Goal: Task Accomplishment & Management: Manage account settings

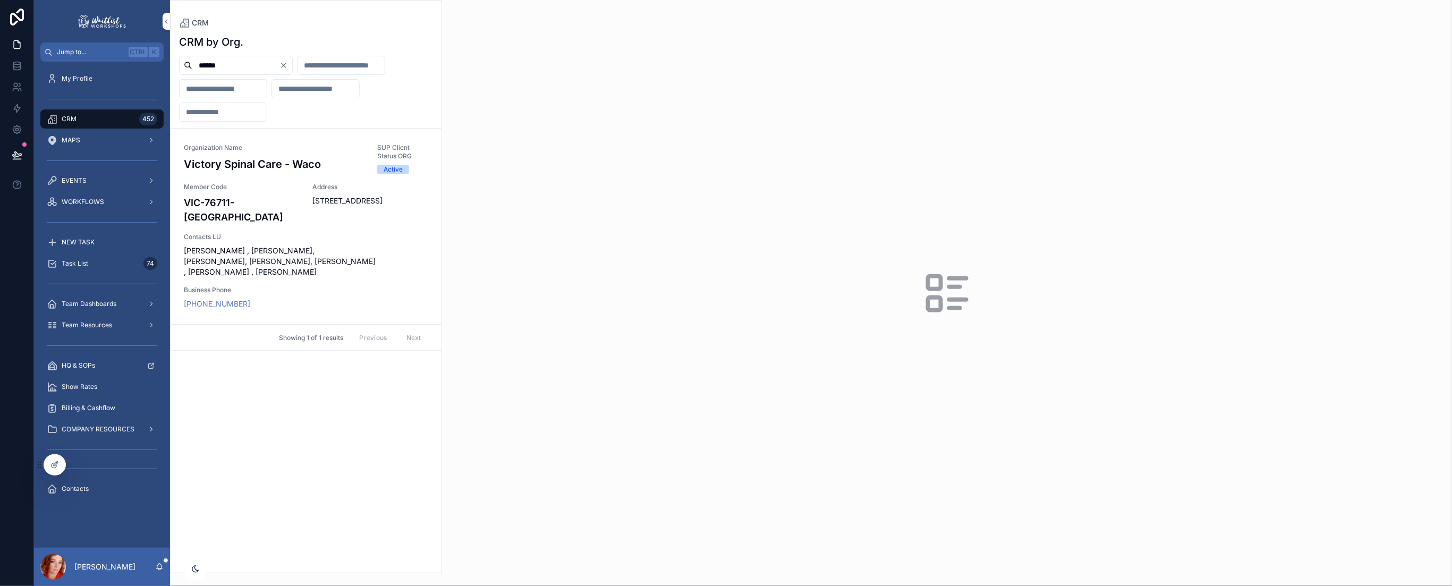
type input "******"
click at [282, 189] on span "Member Code" at bounding box center [242, 187] width 116 height 8
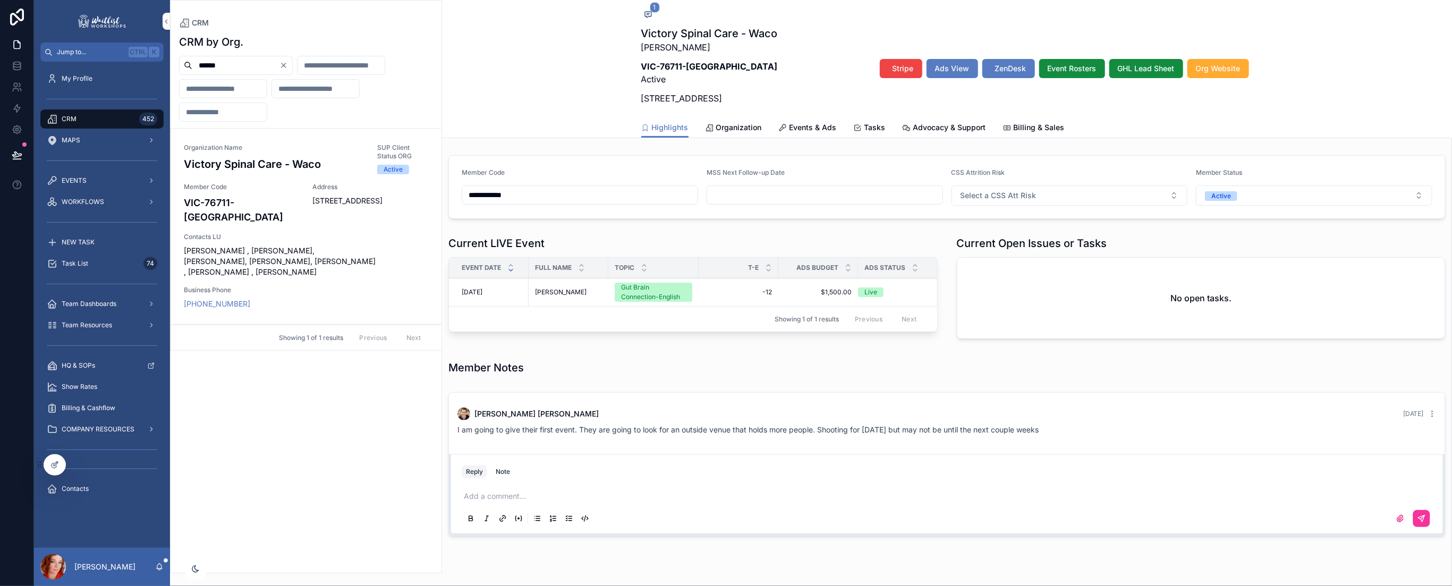
drag, startPoint x: 259, startPoint y: 64, endPoint x: 65, endPoint y: 57, distance: 194.5
click at [65, 57] on div "**********" at bounding box center [743, 293] width 1418 height 586
click at [549, 295] on span "[PERSON_NAME]" at bounding box center [560, 292] width 52 height 8
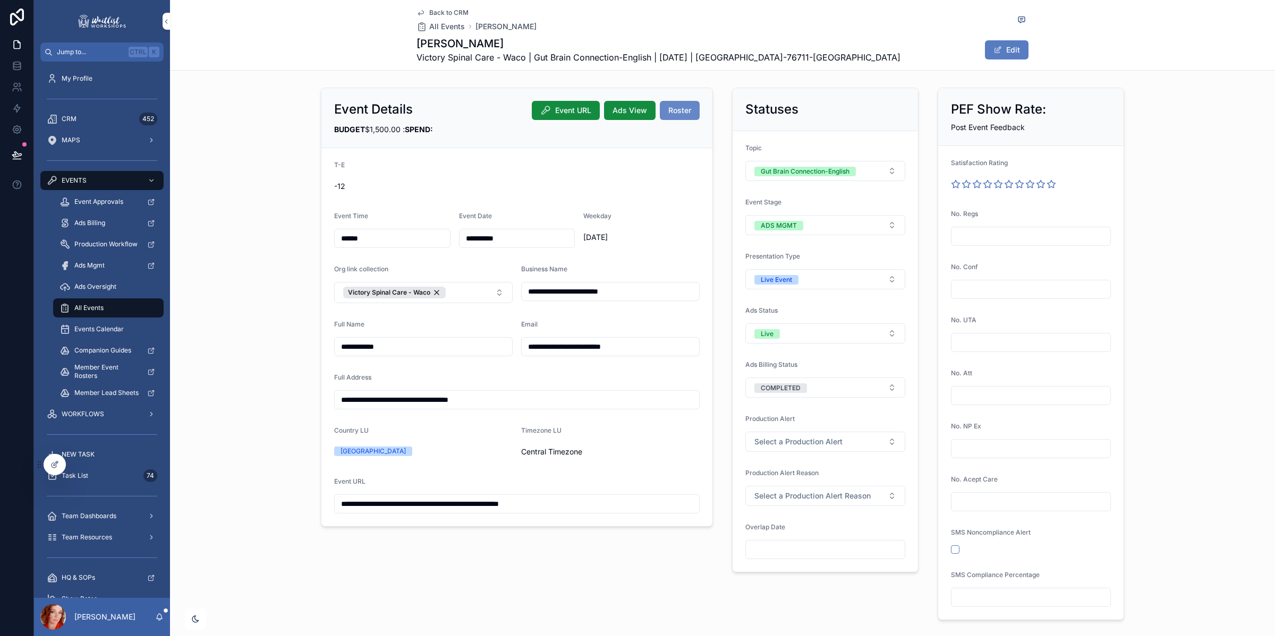
click at [671, 118] on button "Roster" at bounding box center [680, 110] width 40 height 19
click at [447, 12] on span "Back to CRM" at bounding box center [448, 12] width 39 height 8
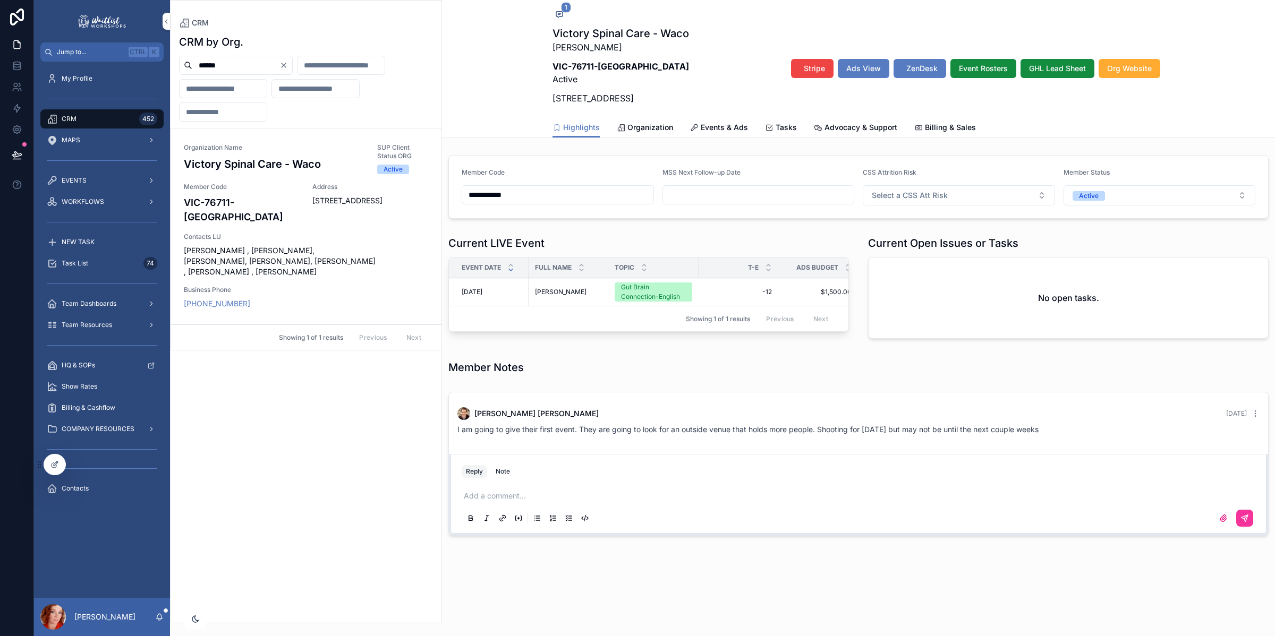
click at [286, 65] on icon "Clear" at bounding box center [284, 65] width 4 height 4
click at [261, 65] on input "scrollable content" at bounding box center [235, 65] width 87 height 15
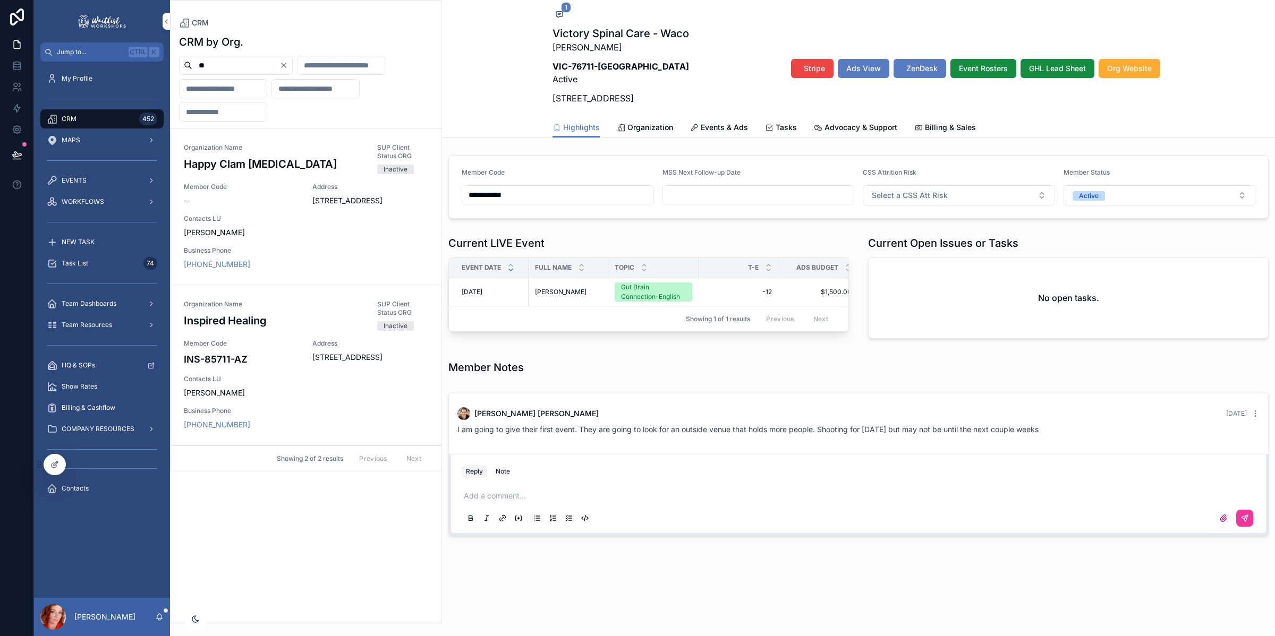
type input "*"
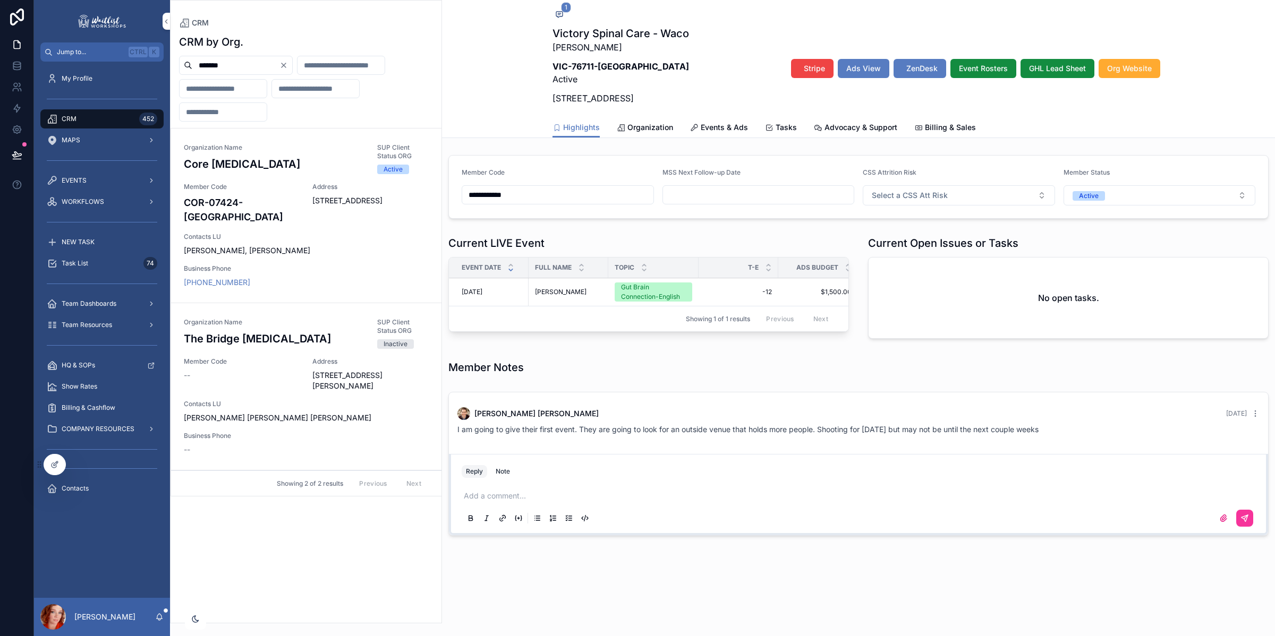
type input "*******"
click at [290, 233] on span "Contacts LU" at bounding box center [306, 237] width 245 height 8
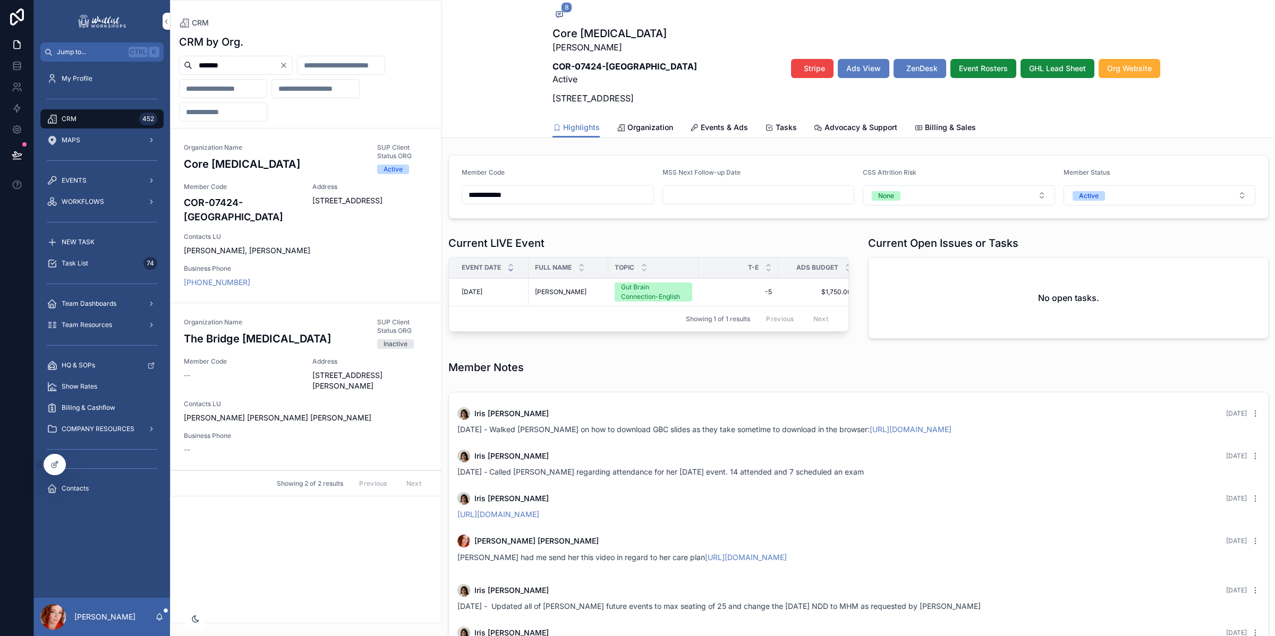
scroll to position [125, 0]
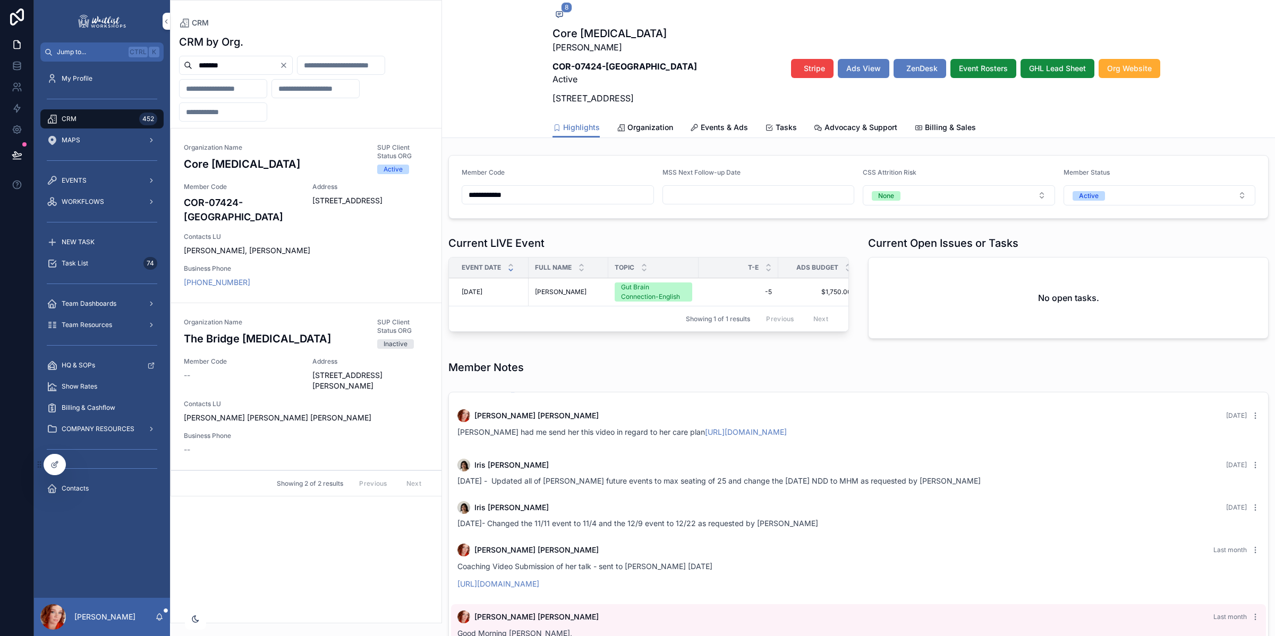
click at [656, 129] on span "Organization" at bounding box center [650, 127] width 46 height 11
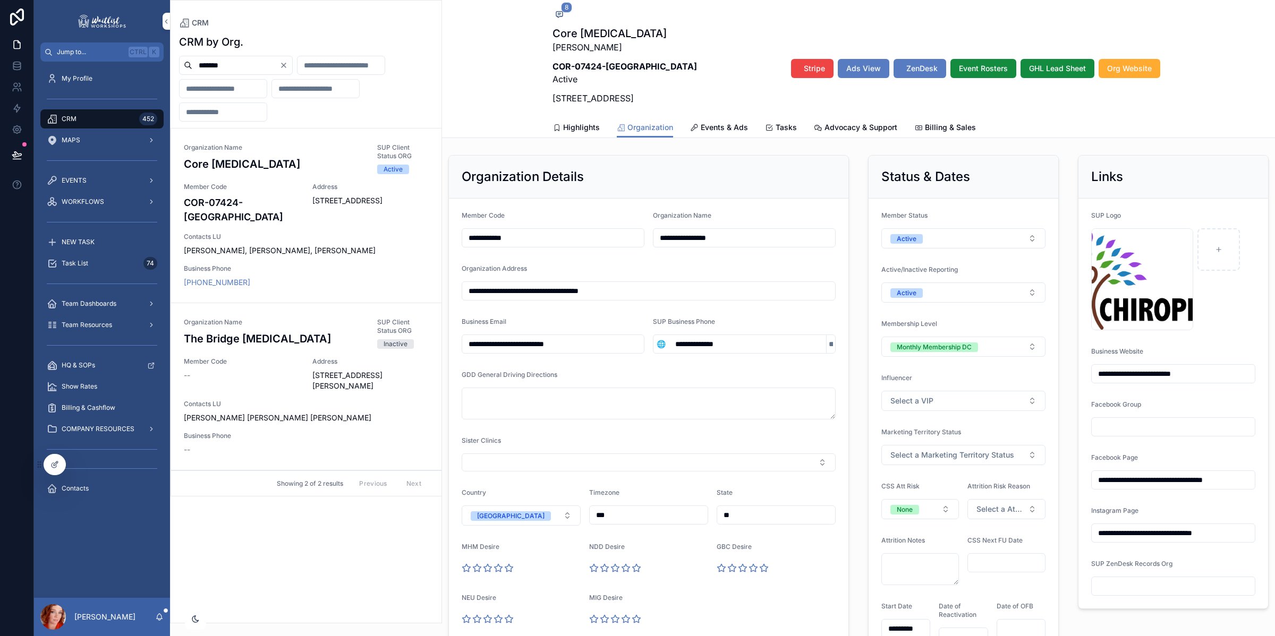
click at [732, 128] on span "Events & Ads" at bounding box center [724, 127] width 47 height 11
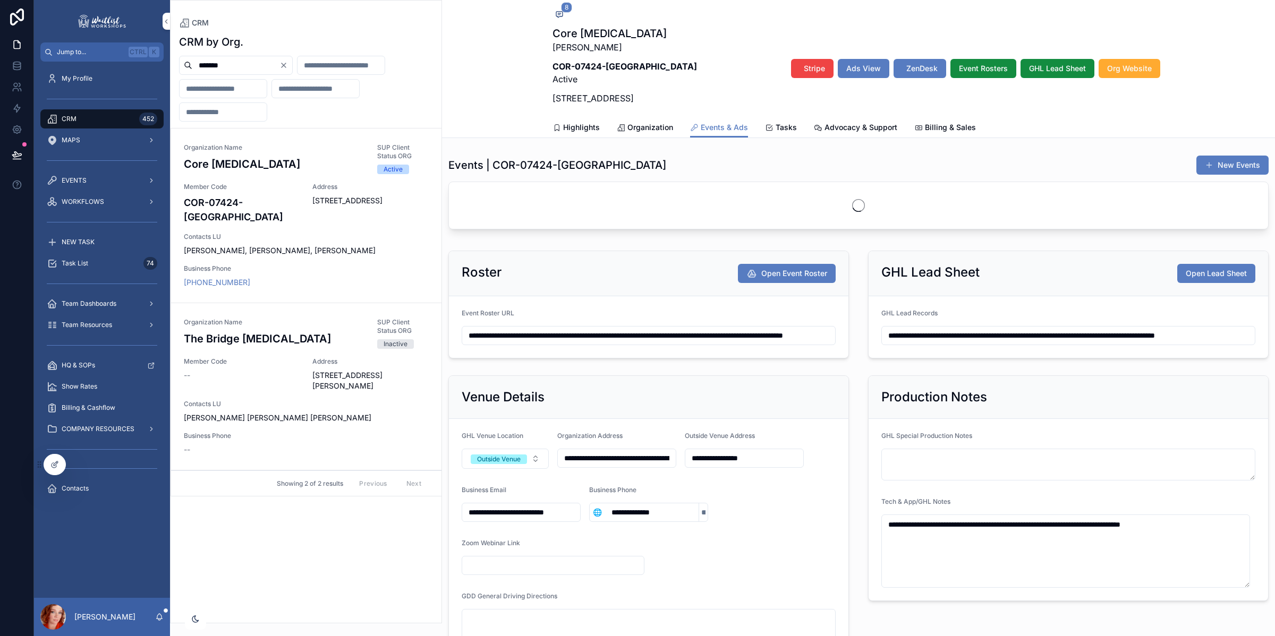
scroll to position [125, 0]
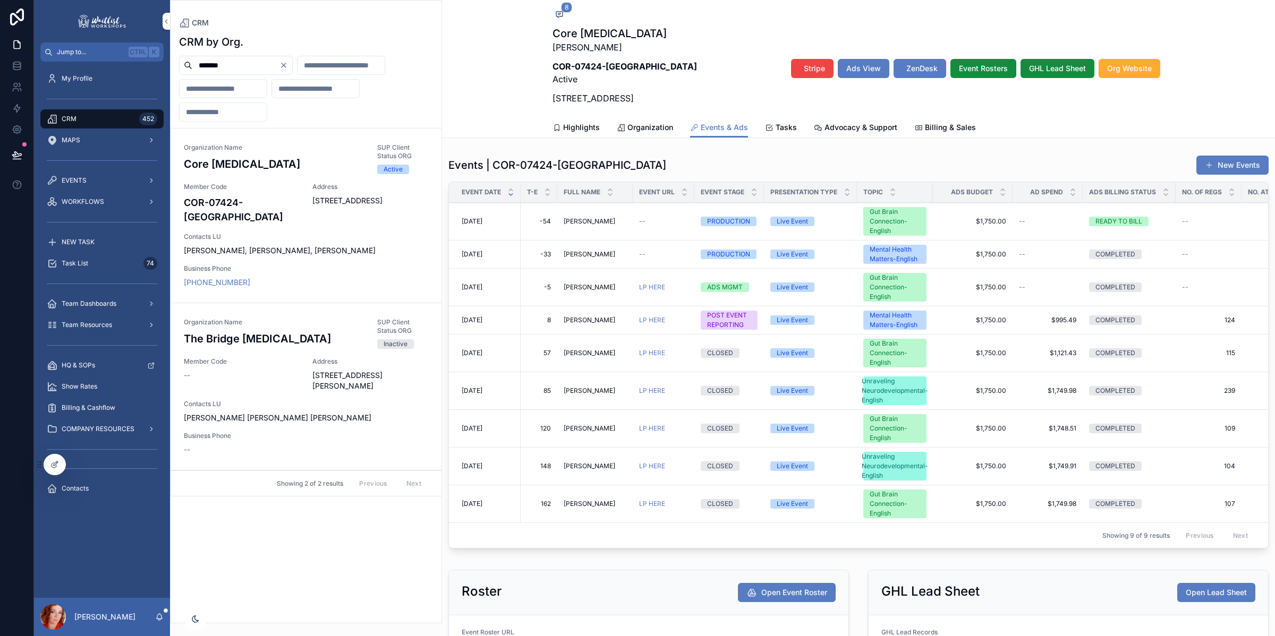
click at [482, 222] on span "[DATE]" at bounding box center [472, 221] width 21 height 8
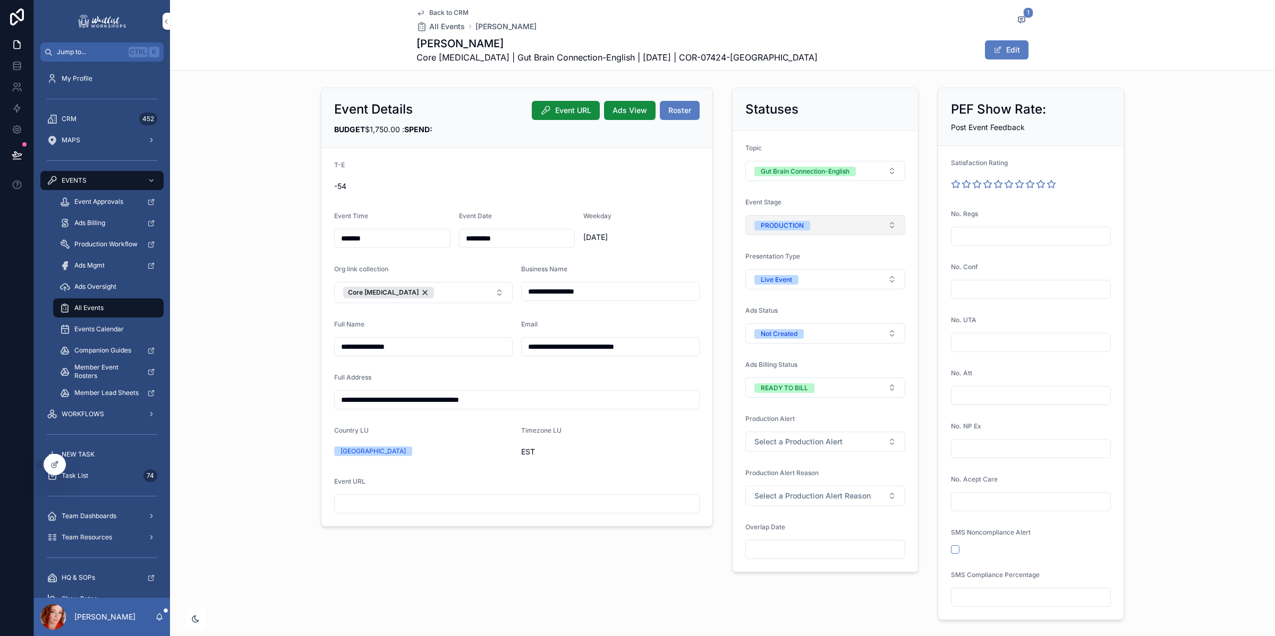
click at [792, 226] on div "PRODUCTION" at bounding box center [782, 226] width 43 height 10
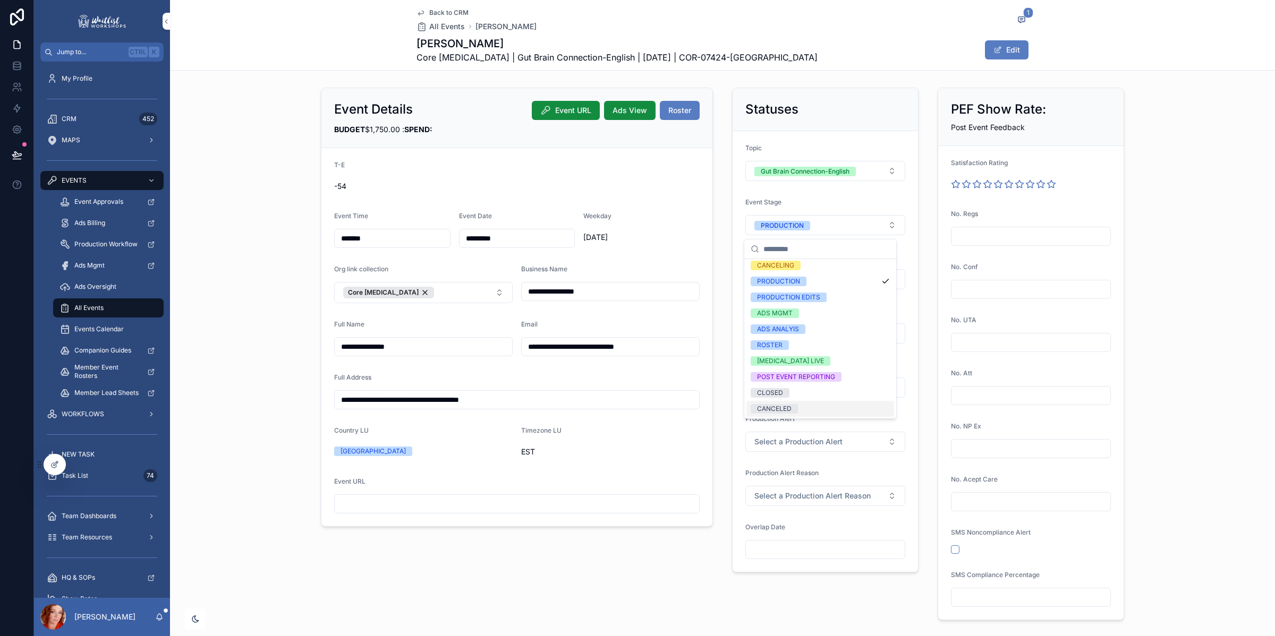
click at [801, 412] on div "CANCELED" at bounding box center [820, 409] width 148 height 16
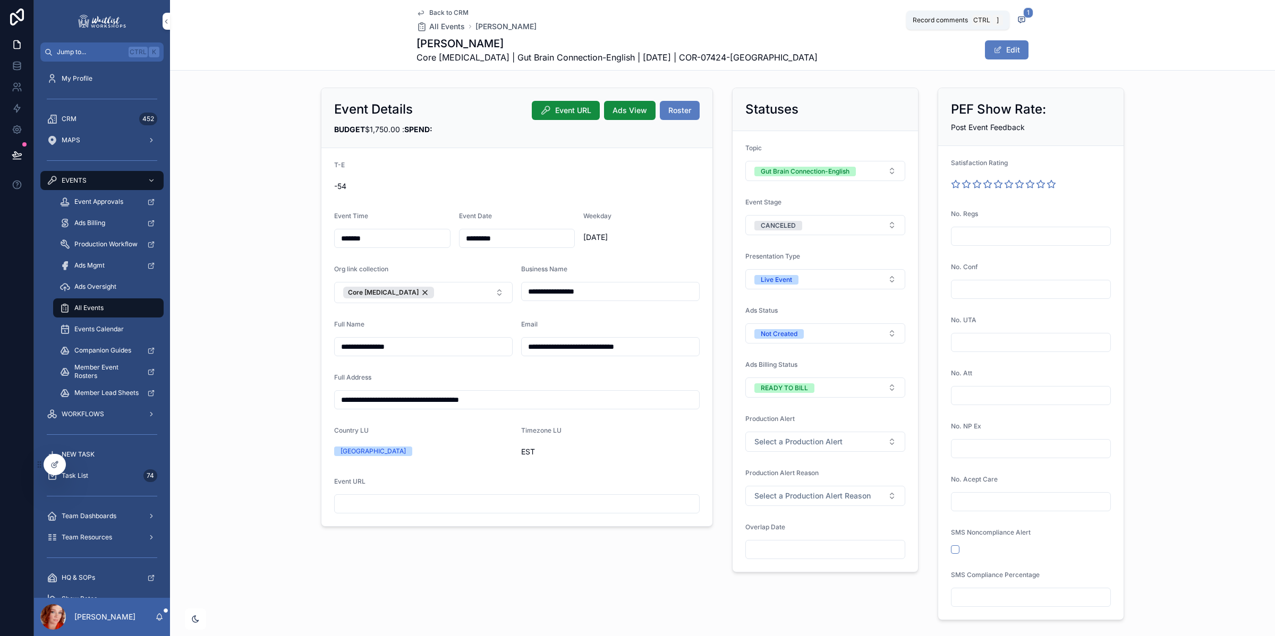
drag, startPoint x: 1016, startPoint y: 20, endPoint x: 1024, endPoint y: 61, distance: 42.2
click at [1020, 20] on icon "scrollable content" at bounding box center [1021, 20] width 2 height 0
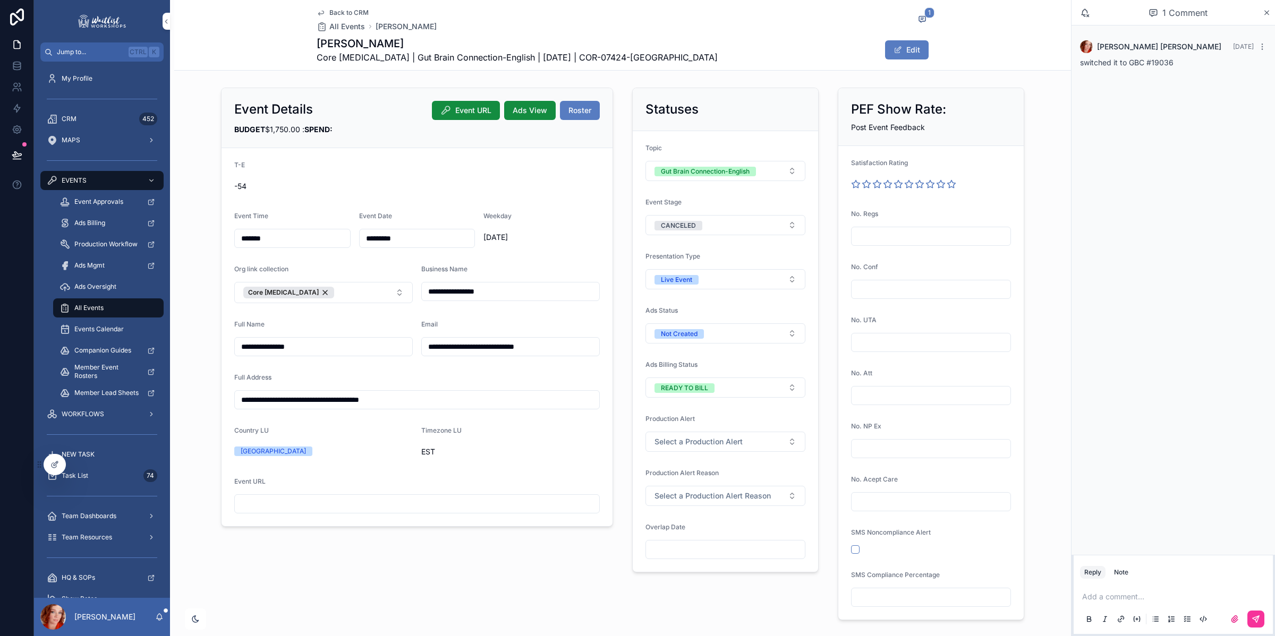
click at [1151, 585] on p "scrollable content" at bounding box center [1175, 597] width 186 height 11
click at [1228, 585] on p "**********" at bounding box center [1175, 591] width 186 height 21
click at [1249, 585] on button "scrollable content" at bounding box center [1255, 619] width 17 height 17
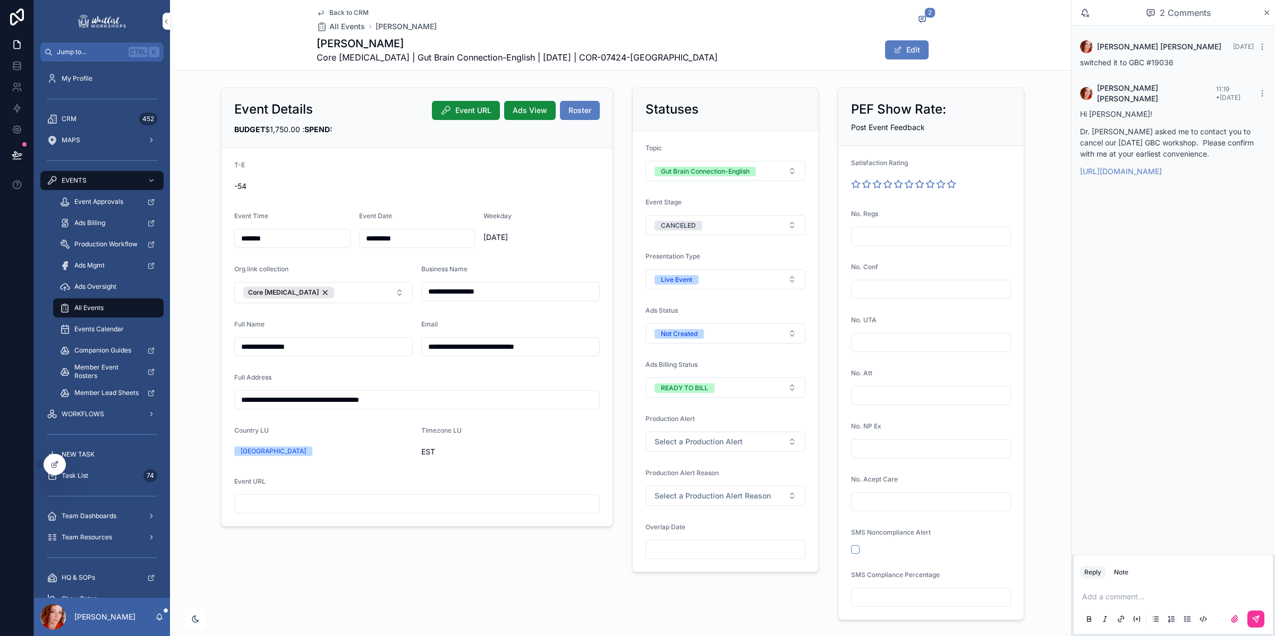
drag, startPoint x: 345, startPoint y: 13, endPoint x: 142, endPoint y: 42, distance: 205.0
click at [345, 13] on span "Back to CRM" at bounding box center [348, 12] width 39 height 8
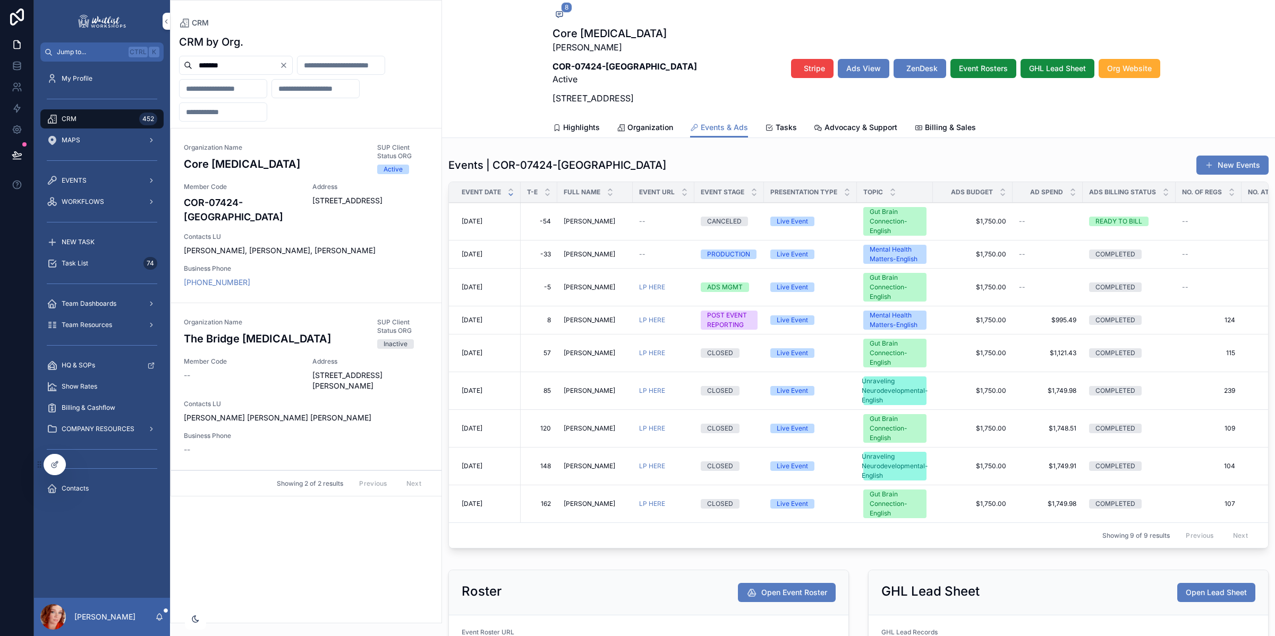
scroll to position [125, 0]
drag, startPoint x: 241, startPoint y: 67, endPoint x: 141, endPoint y: 56, distance: 100.0
click at [147, 56] on div "Jump to... Ctrl K My Profile CRM 452 MAPS EVENTS WORKFLOWS NEW TASK Task List 7…" at bounding box center [654, 318] width 1241 height 636
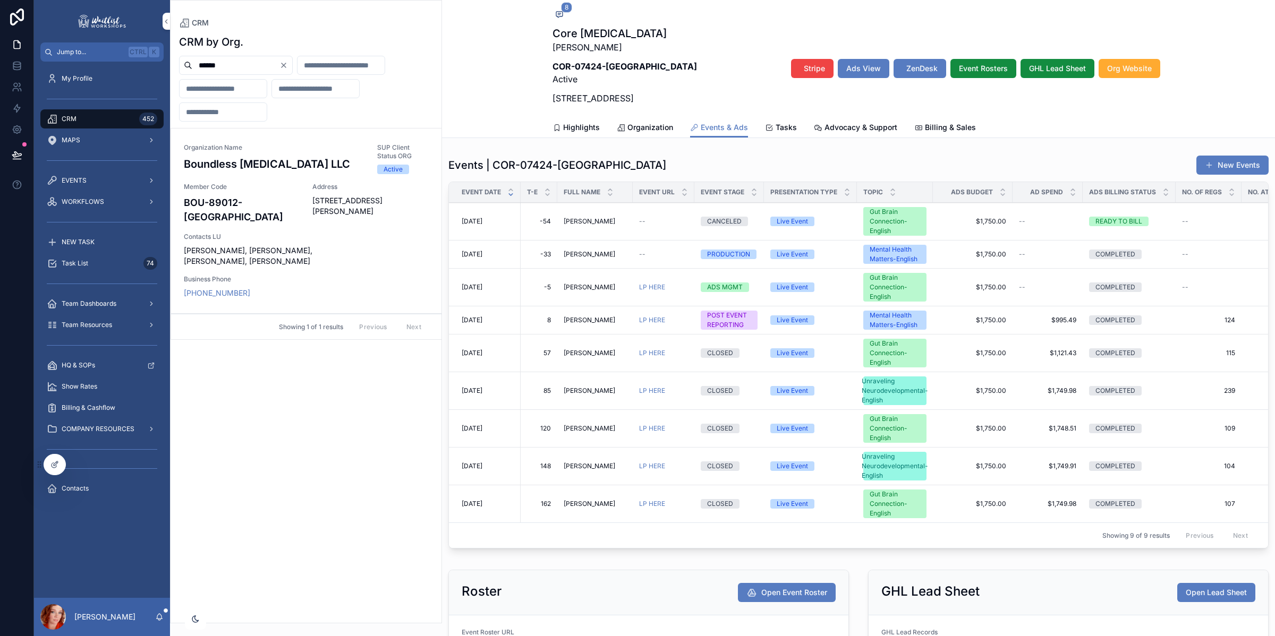
click at [198, 234] on div "Organization Name Boundless [MEDICAL_DATA] LLC SUP Client Status ORG Active Mem…" at bounding box center [306, 220] width 245 height 155
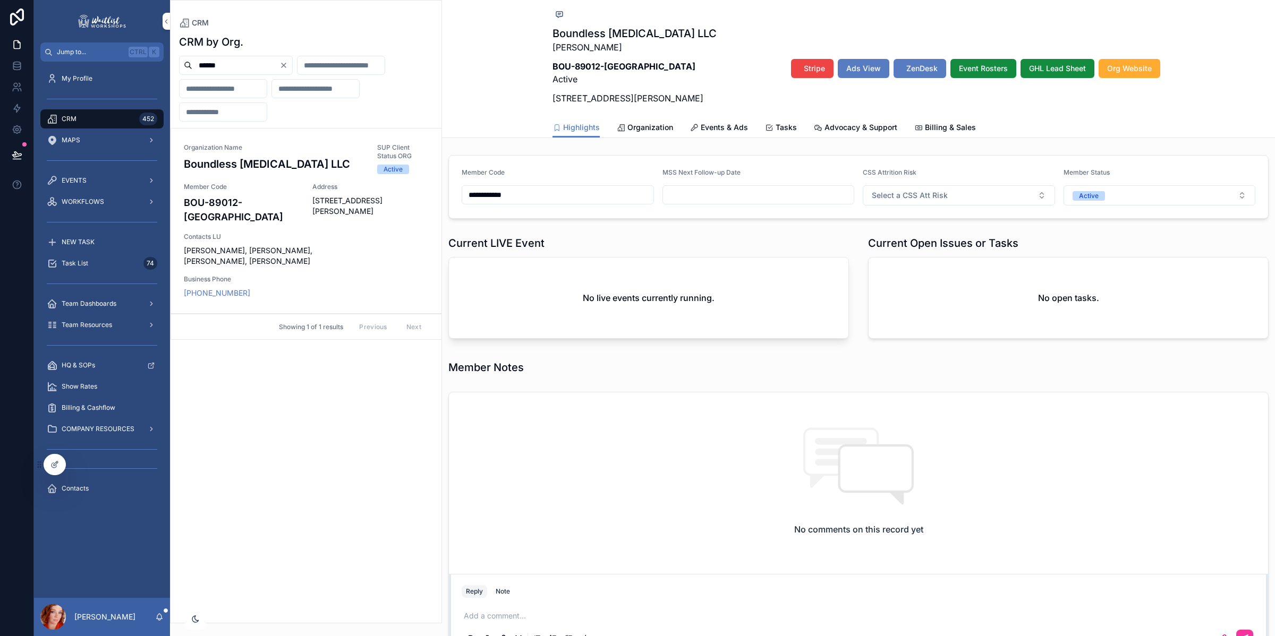
click at [716, 133] on span "Events & Ads" at bounding box center [724, 127] width 47 height 11
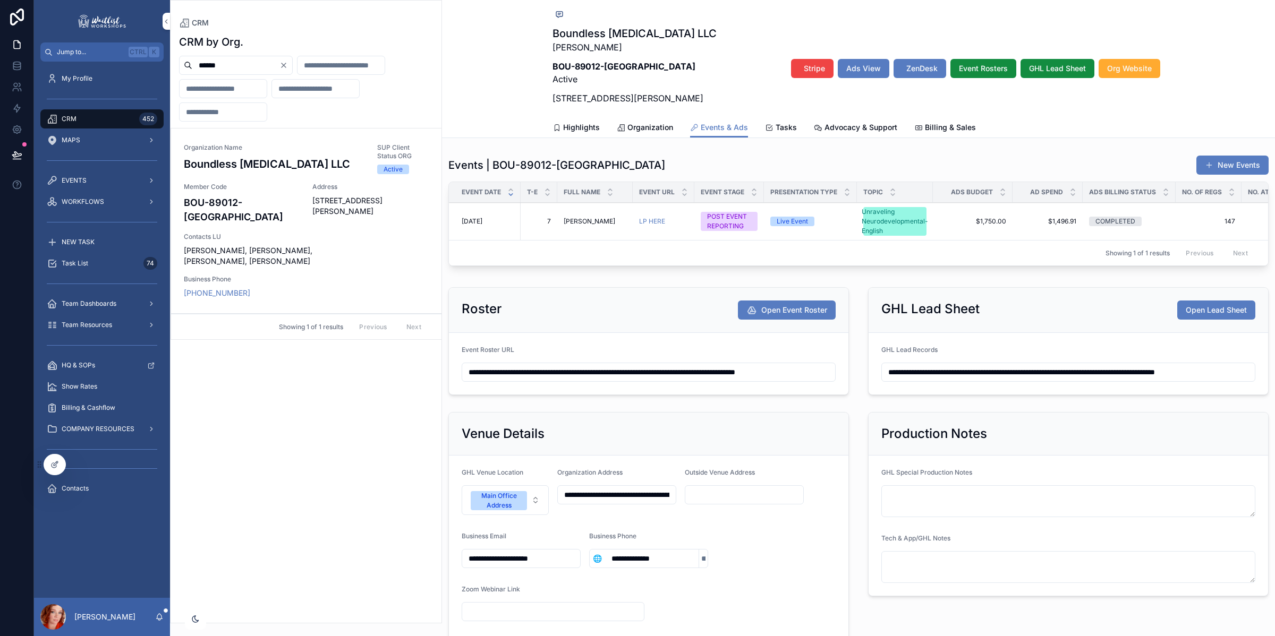
drag, startPoint x: 206, startPoint y: 65, endPoint x: 117, endPoint y: 65, distance: 88.7
click at [121, 65] on div "Jump to... Ctrl K My Profile CRM 452 MAPS EVENTS WORKFLOWS NEW TASK Task List 7…" at bounding box center [654, 318] width 1241 height 636
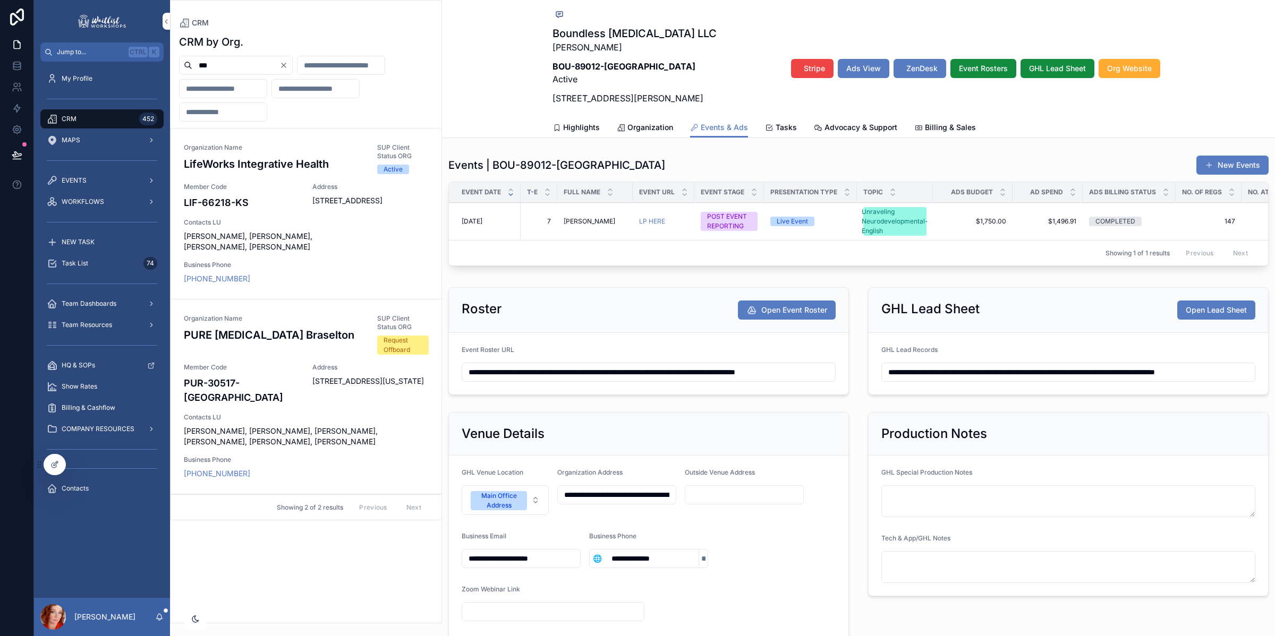
type input "***"
click at [349, 227] on span "Contacts LU" at bounding box center [306, 222] width 245 height 8
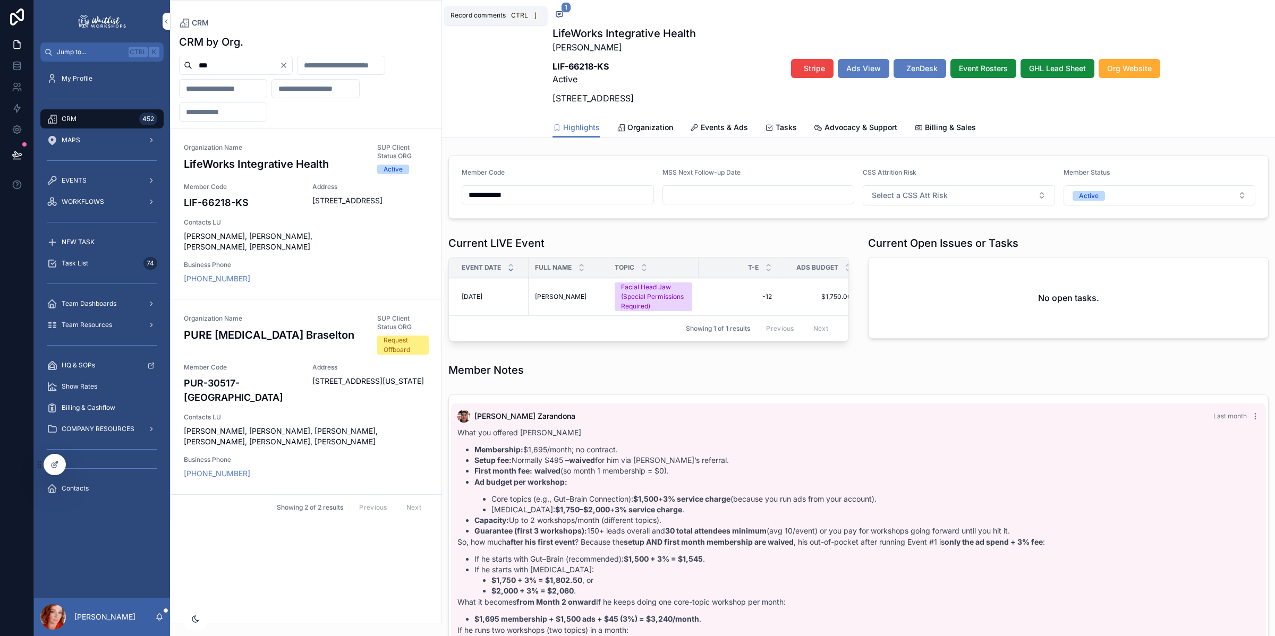
drag, startPoint x: 554, startPoint y: 14, endPoint x: 1053, endPoint y: 378, distance: 617.9
click at [555, 14] on icon "scrollable content" at bounding box center [559, 14] width 8 height 8
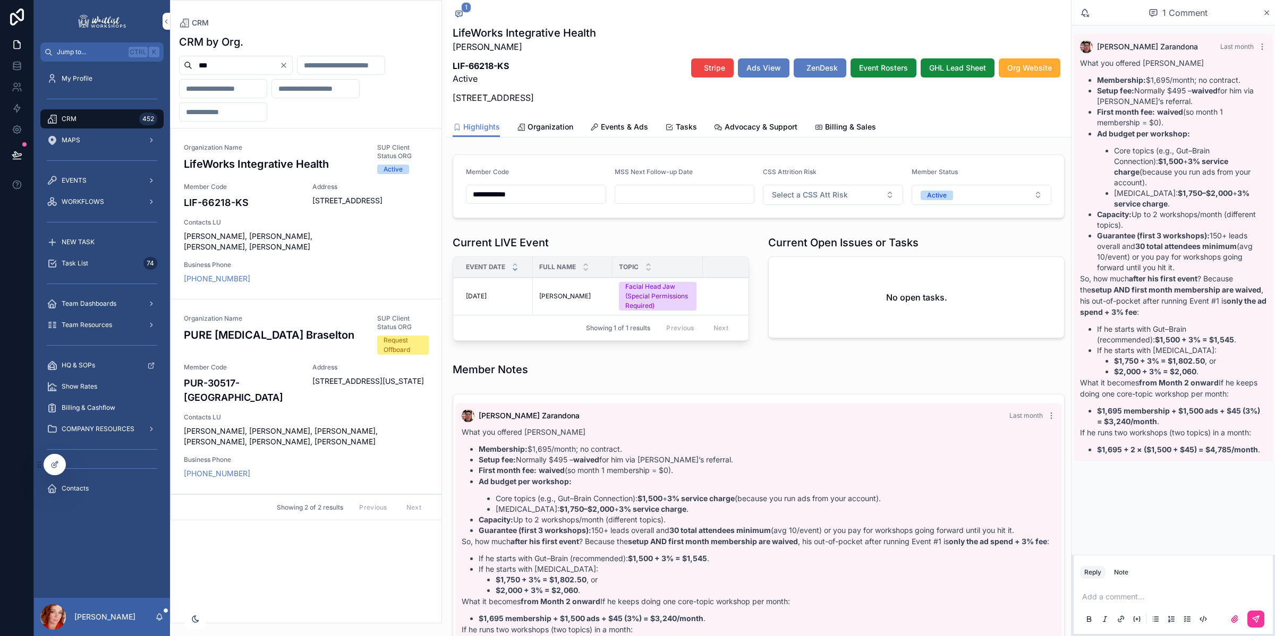
click at [1136, 585] on p "scrollable content" at bounding box center [1175, 597] width 186 height 11
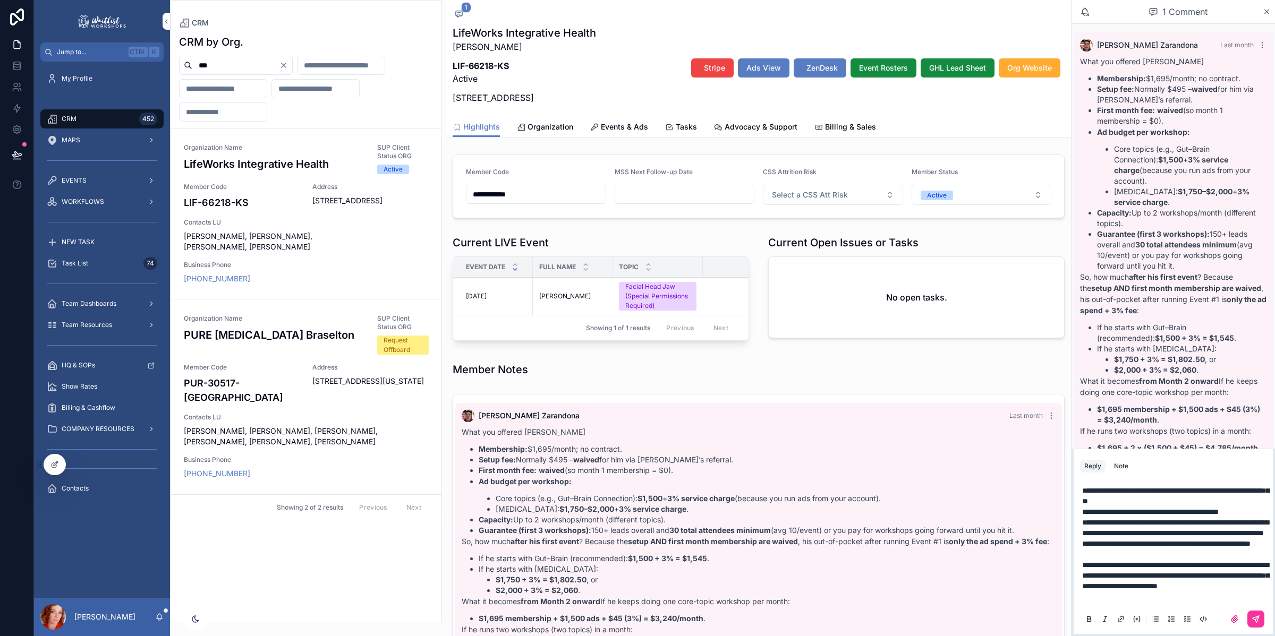
drag, startPoint x: 1125, startPoint y: 590, endPoint x: 1188, endPoint y: 582, distance: 63.7
click at [1128, 585] on p "**********" at bounding box center [1175, 565] width 186 height 53
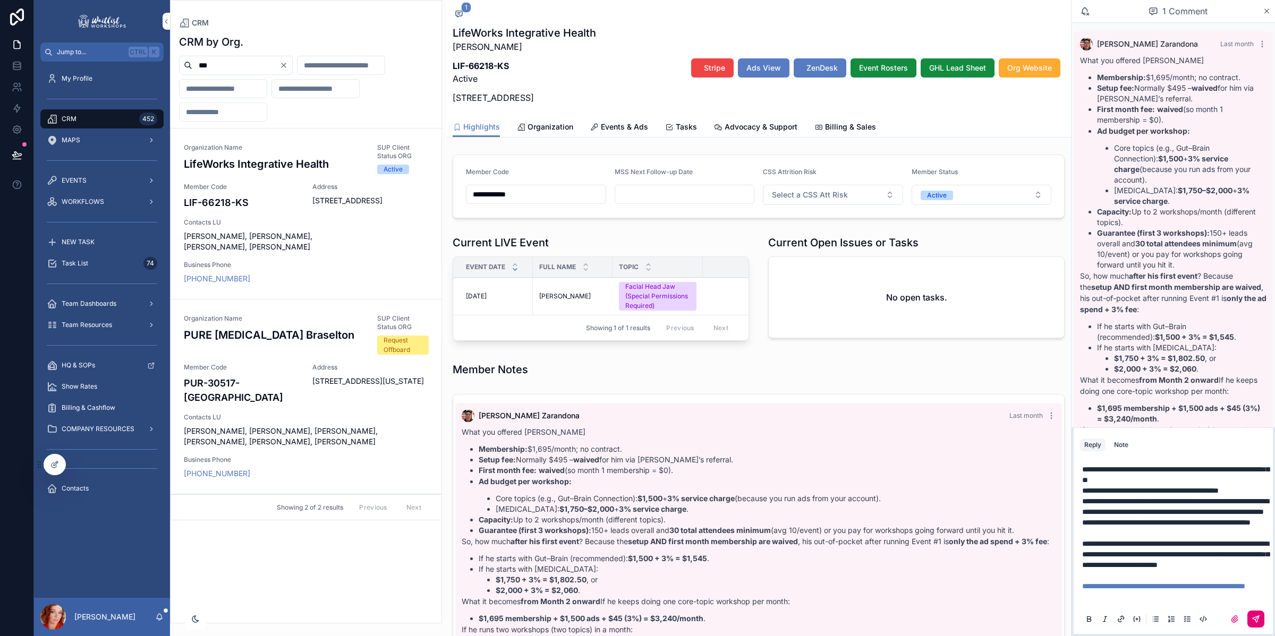
click at [1247, 585] on button "scrollable content" at bounding box center [1255, 619] width 17 height 17
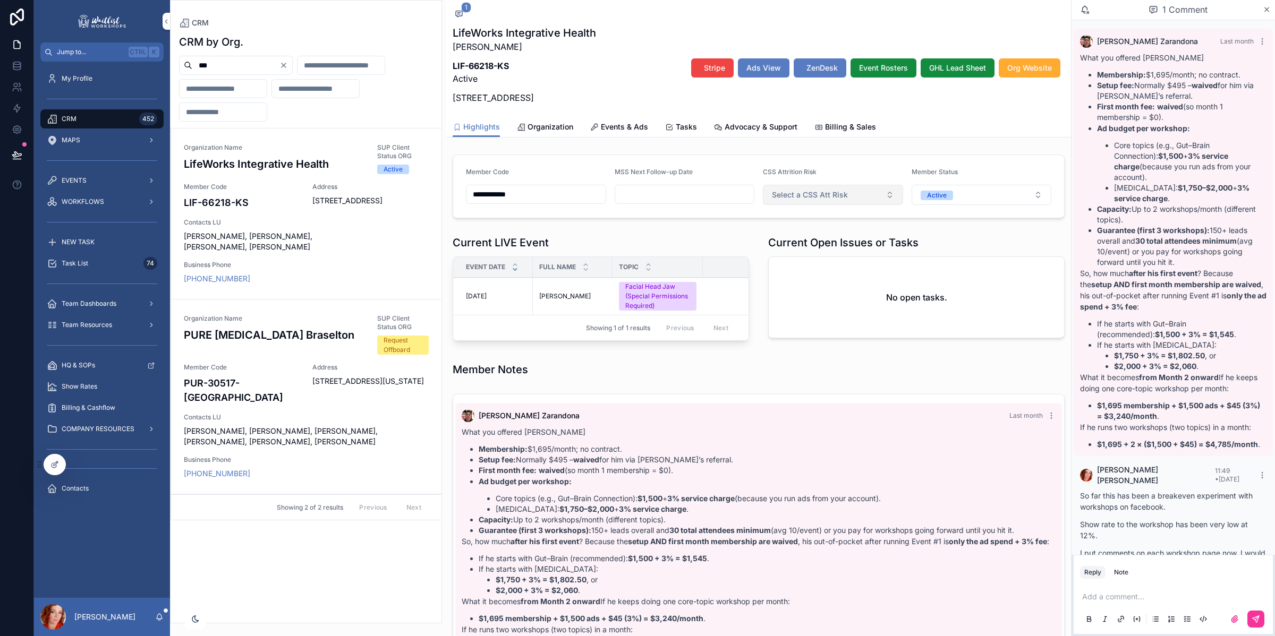
click at [772, 198] on span "Select a CSS Att Risk" at bounding box center [810, 195] width 76 height 11
click at [782, 267] on div "Medium" at bounding box center [776, 270] width 24 height 10
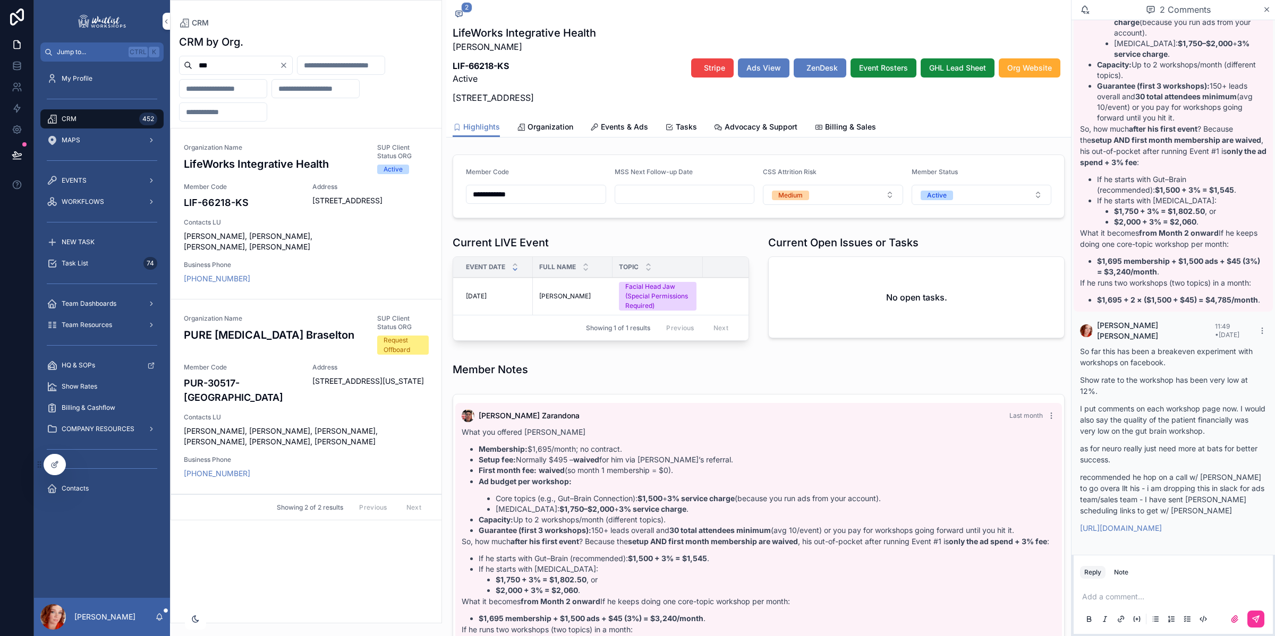
drag, startPoint x: 834, startPoint y: 126, endPoint x: 809, endPoint y: 291, distance: 166.6
click at [834, 126] on span "Billing & Sales" at bounding box center [850, 127] width 51 height 11
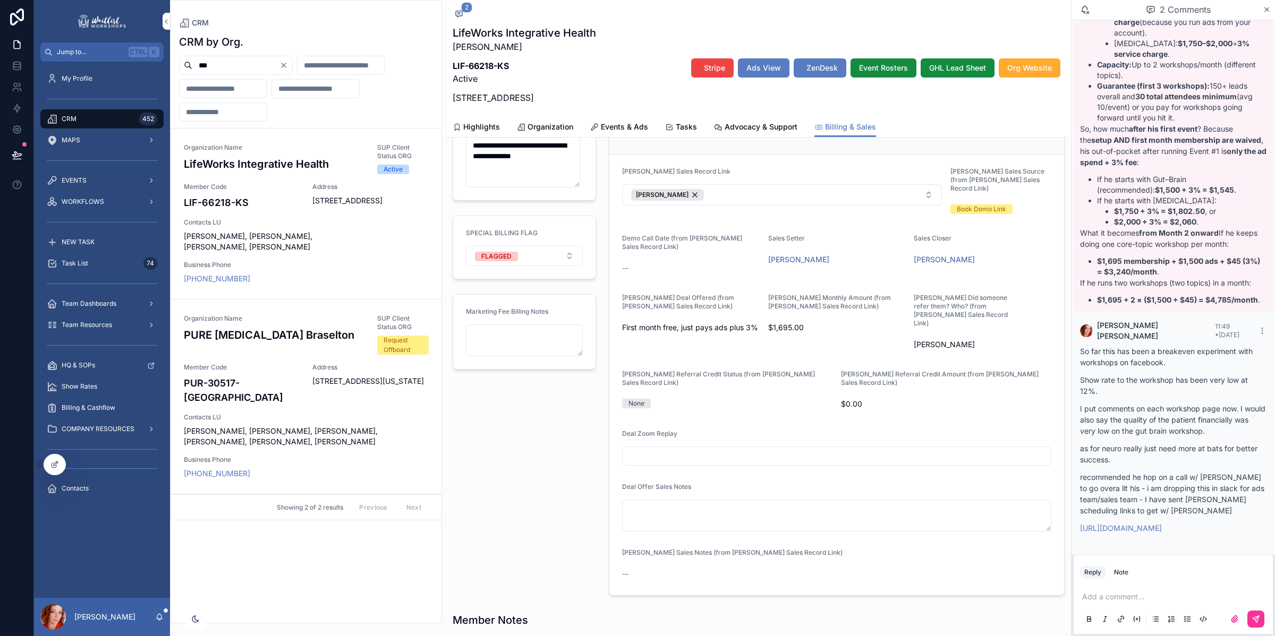
scroll to position [349, 0]
